Goal: Task Accomplishment & Management: Use online tool/utility

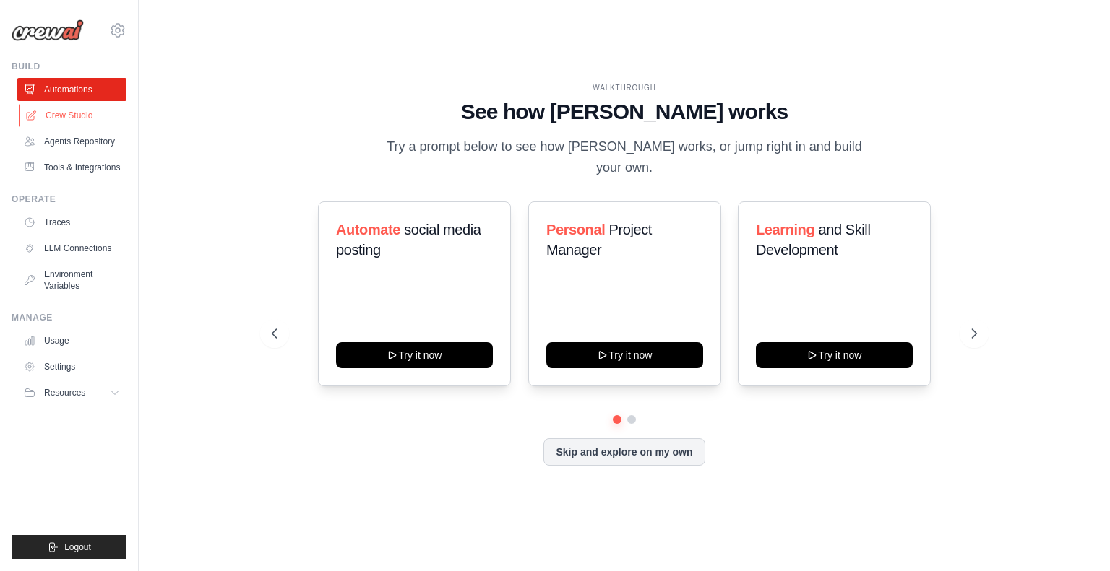
click at [71, 116] on link "Crew Studio" at bounding box center [73, 115] width 109 height 23
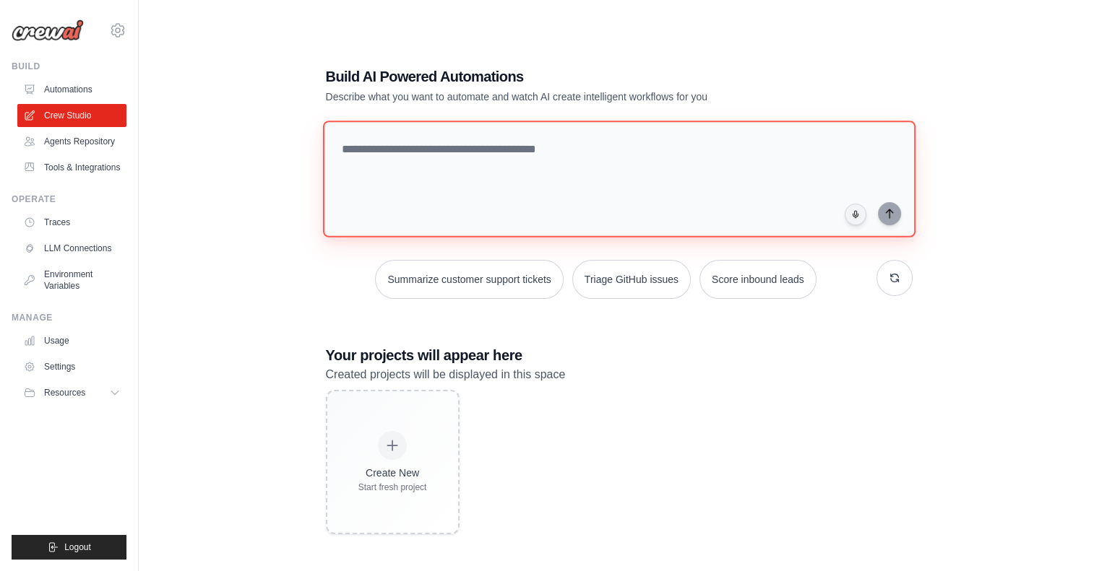
click at [453, 173] on textarea at bounding box center [618, 179] width 592 height 117
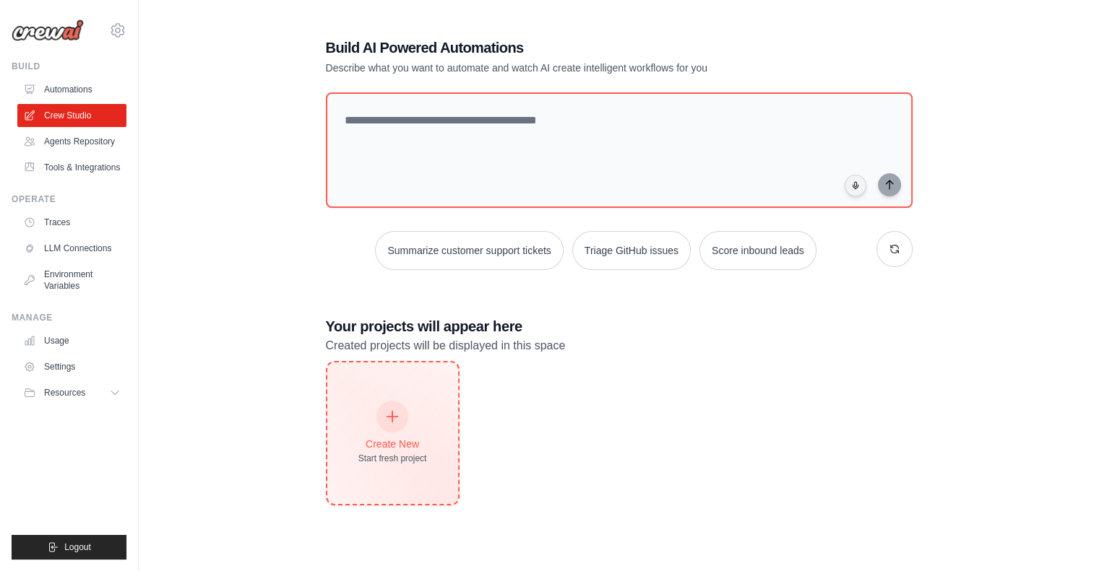
click at [372, 423] on div "Create New Start fresh project" at bounding box center [392, 433] width 69 height 62
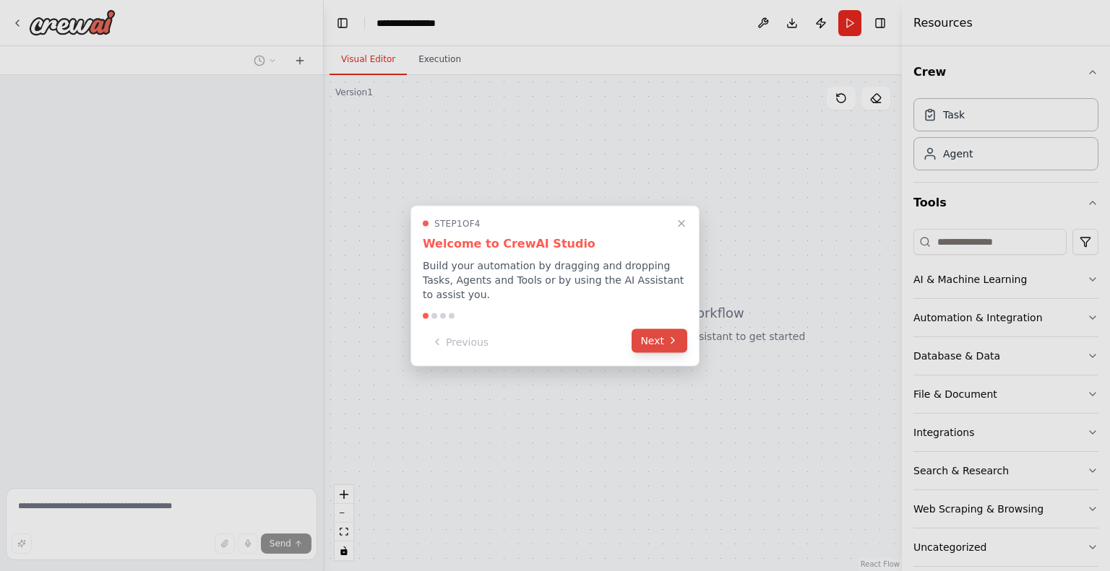
click at [657, 330] on button "Next" at bounding box center [659, 341] width 56 height 24
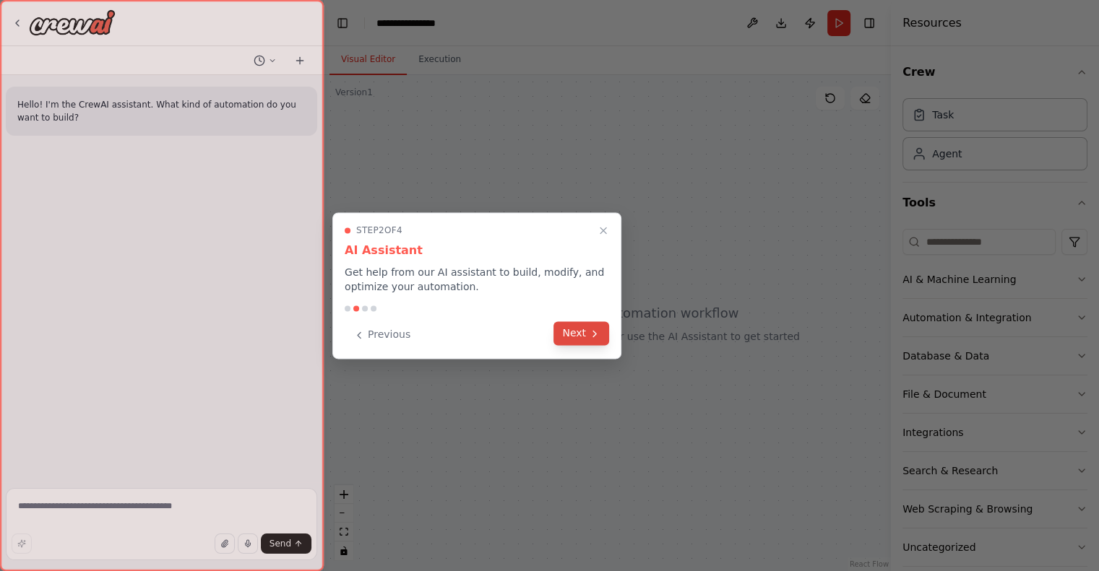
click at [571, 337] on button "Next" at bounding box center [581, 333] width 56 height 24
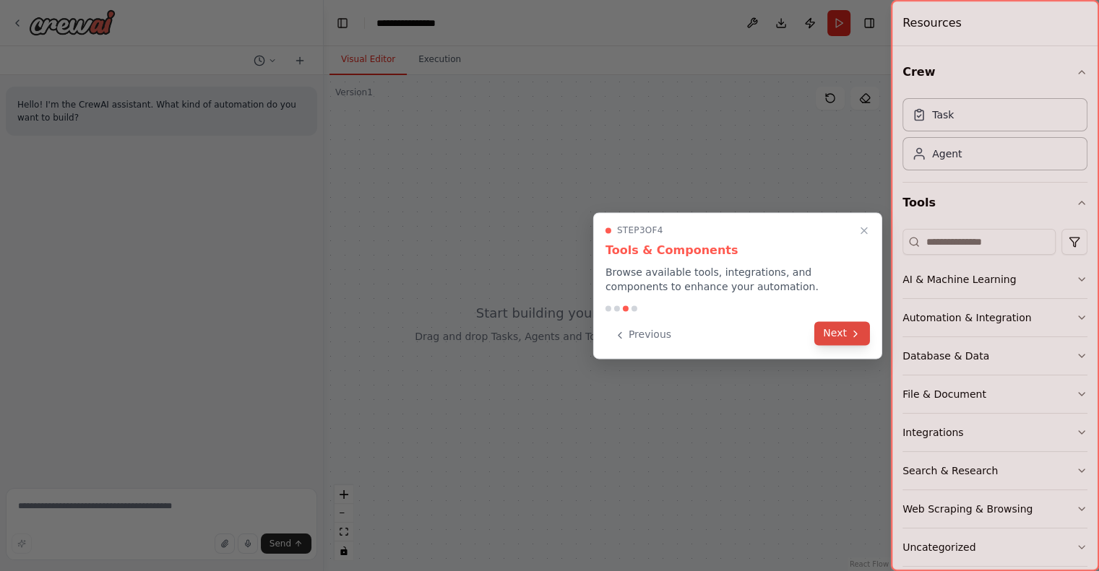
click at [840, 334] on button "Next" at bounding box center [842, 333] width 56 height 24
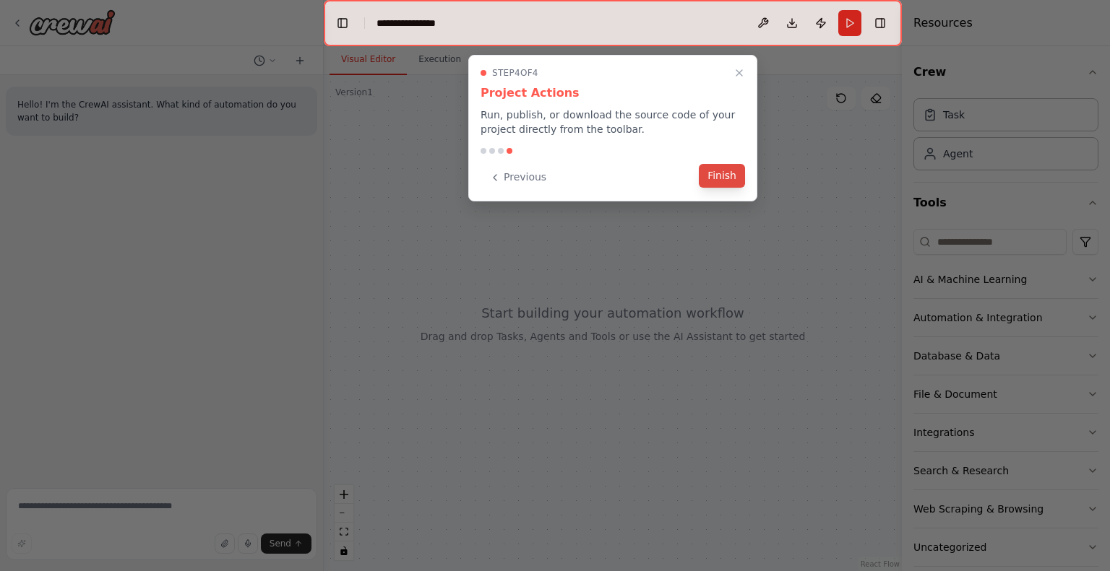
click at [717, 184] on button "Finish" at bounding box center [722, 176] width 46 height 24
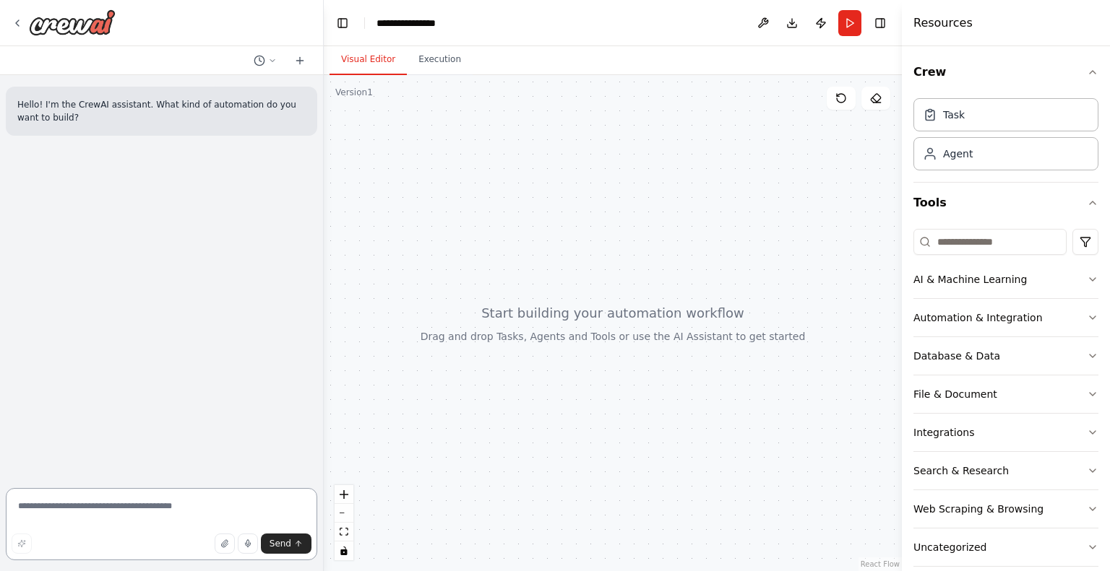
click at [104, 504] on textarea at bounding box center [161, 524] width 311 height 72
click at [993, 158] on div "Agent" at bounding box center [1005, 153] width 185 height 33
click at [974, 154] on div "Agent" at bounding box center [1005, 153] width 185 height 33
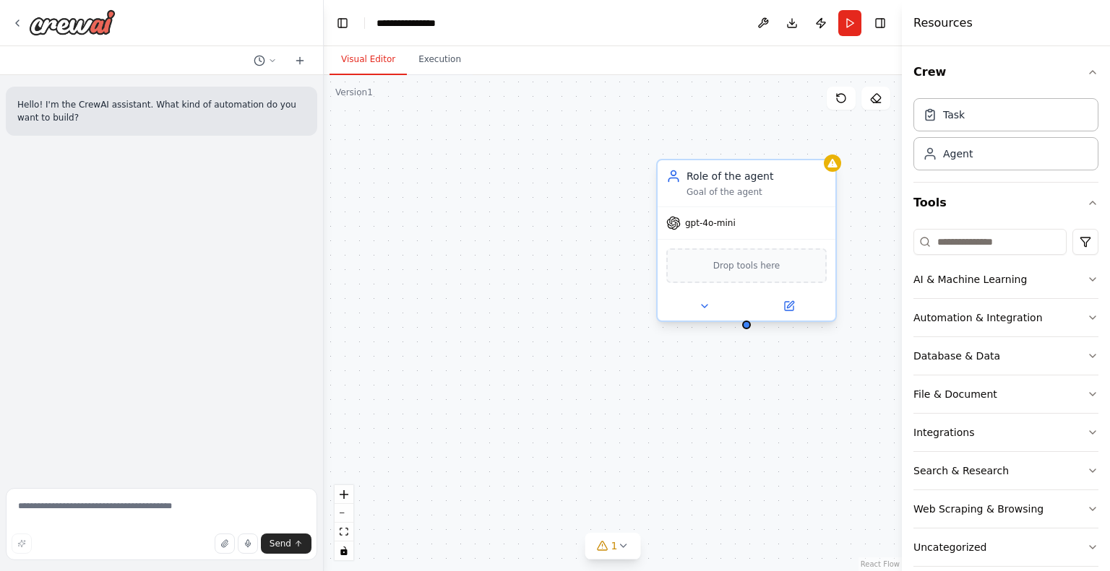
click at [714, 190] on div "Goal of the agent" at bounding box center [756, 192] width 140 height 12
click at [704, 307] on icon at bounding box center [705, 307] width 12 height 12
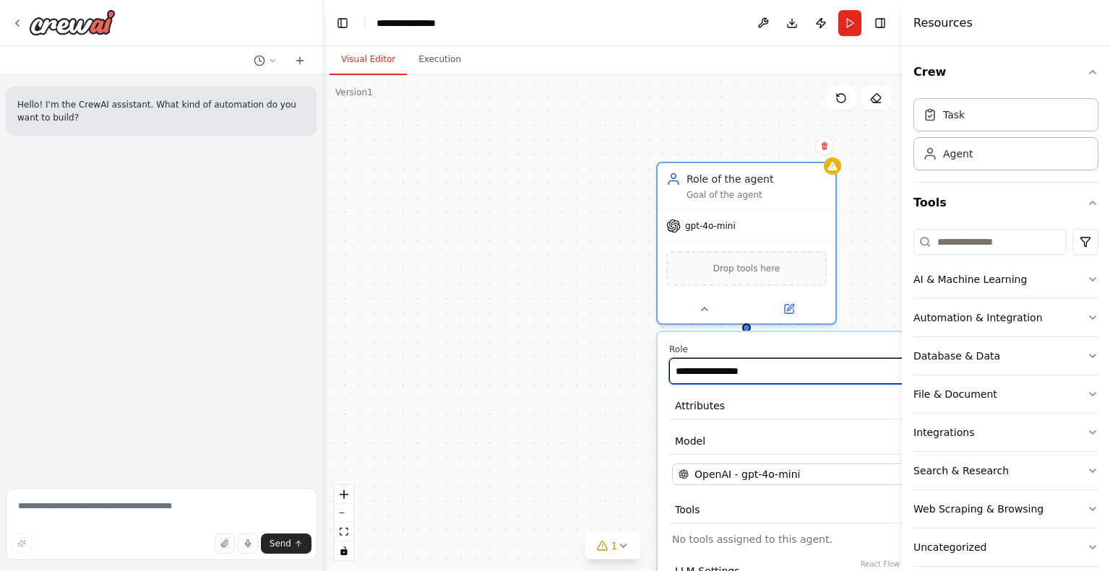
click at [718, 360] on input "**********" at bounding box center [800, 371] width 263 height 26
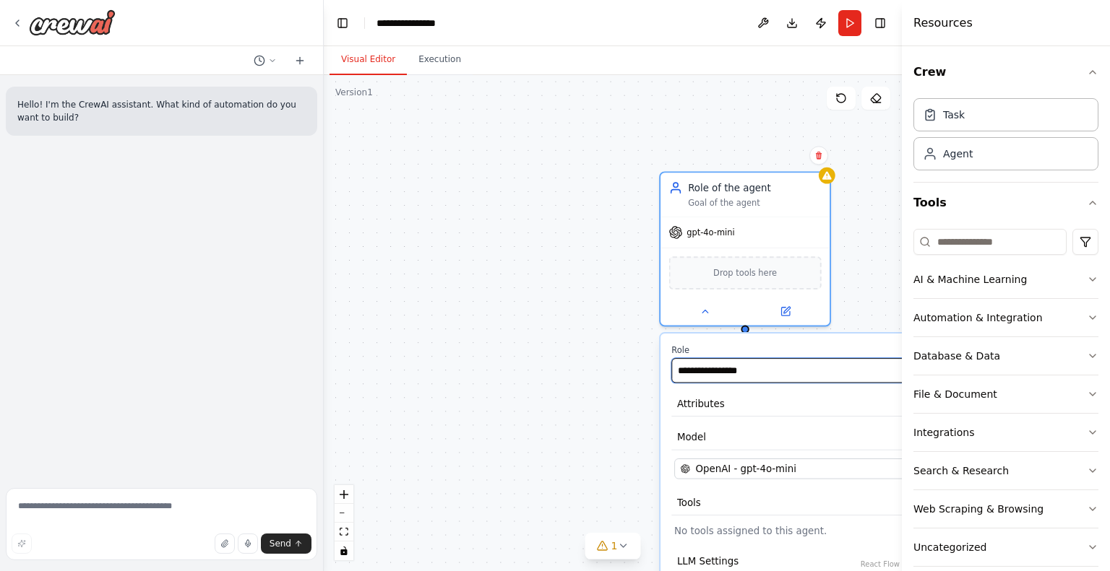
click at [759, 366] on input "**********" at bounding box center [796, 370] width 250 height 25
